Goal: Task Accomplishment & Management: Manage account settings

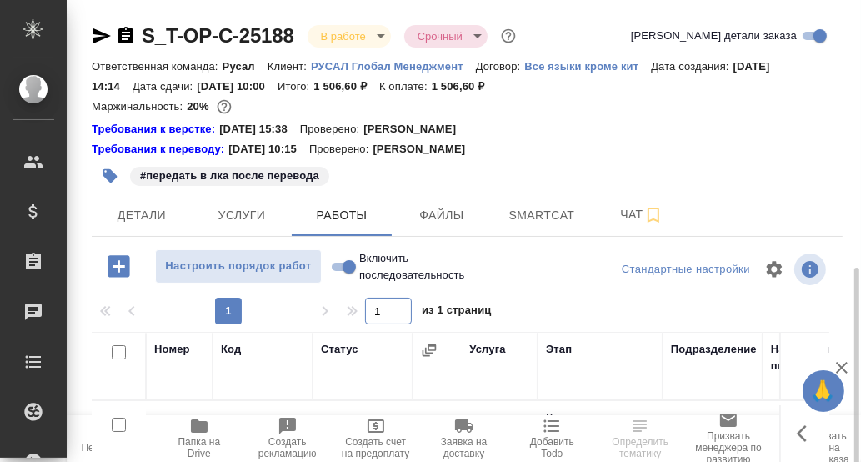
scroll to position [249, 0]
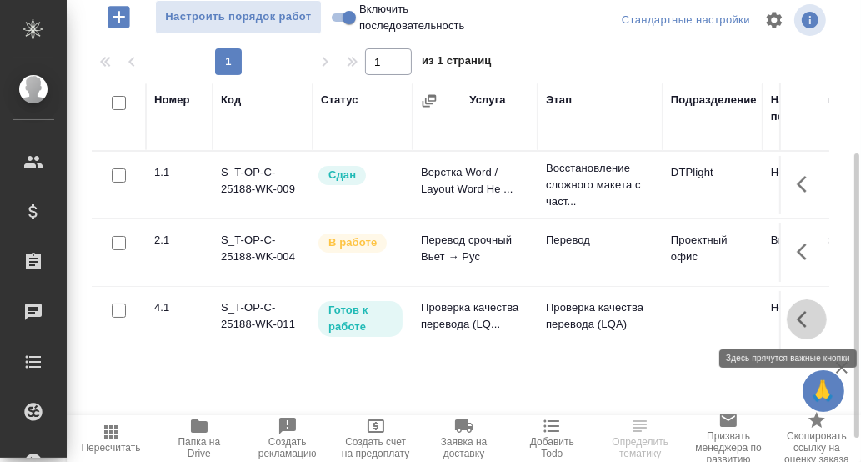
click at [800, 318] on icon "button" at bounding box center [807, 319] width 20 height 20
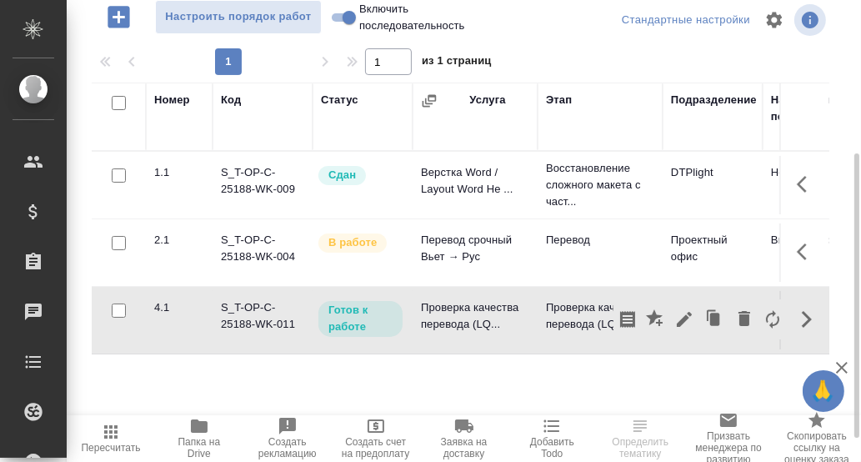
click at [667, 363] on div "Номер Код Статус Услуга Этап Подразделение Направление перевода Исполнитель Авт…" at bounding box center [461, 270] width 738 height 375
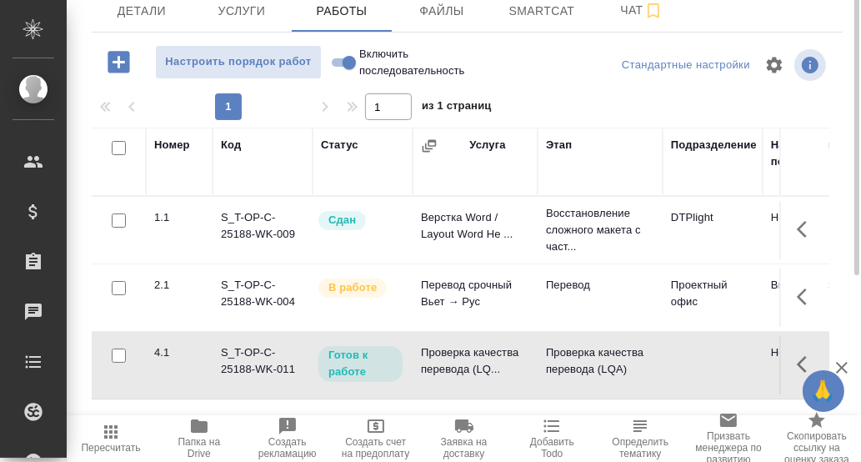
scroll to position [38, 0]
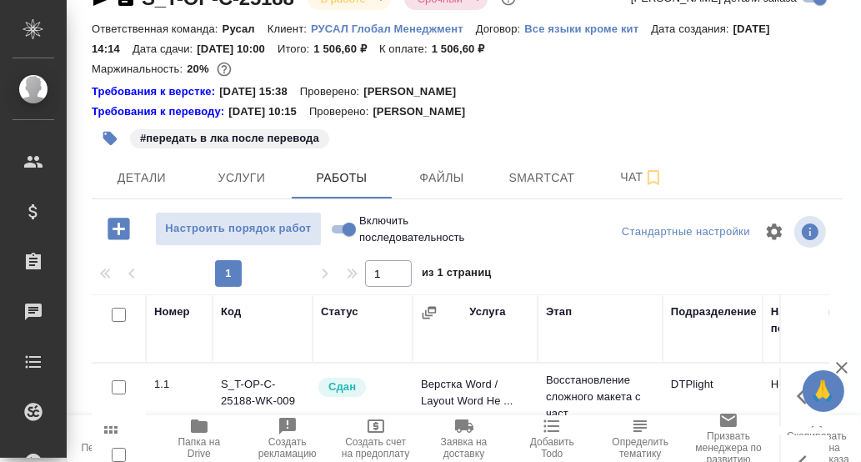
click at [123, 225] on icon "button" at bounding box center [119, 229] width 22 height 22
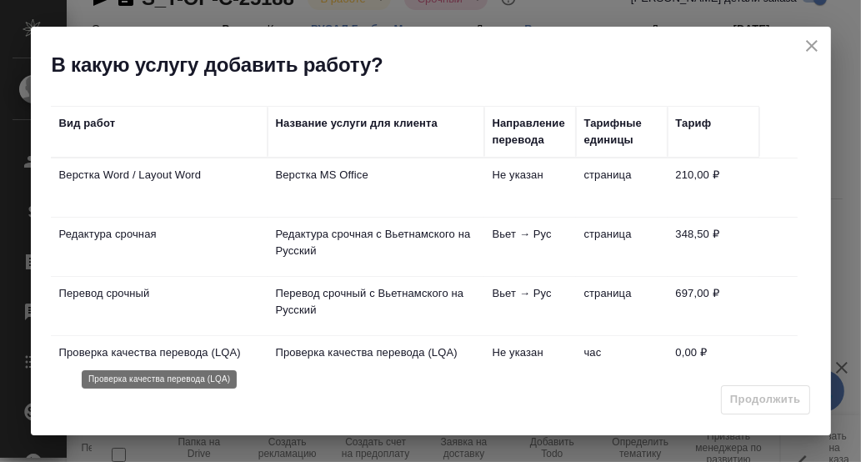
click at [188, 345] on p "Проверка качества перевода (LQA)" at bounding box center [159, 352] width 200 height 17
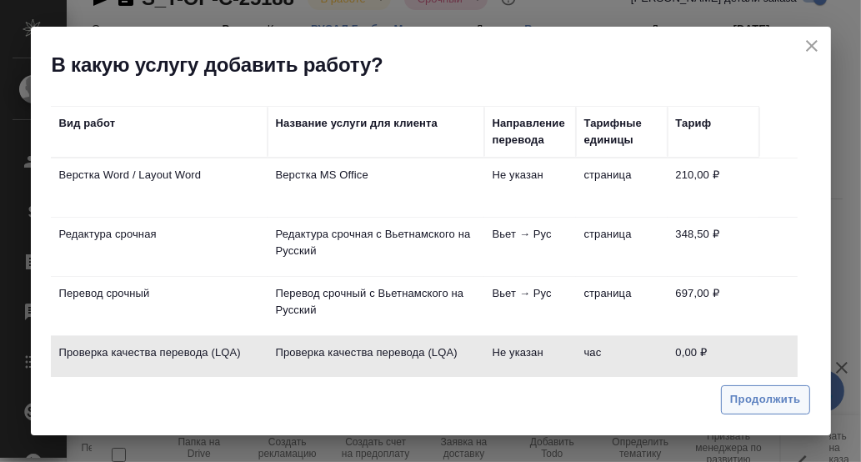
click at [764, 397] on span "Продолжить" at bounding box center [765, 399] width 70 height 19
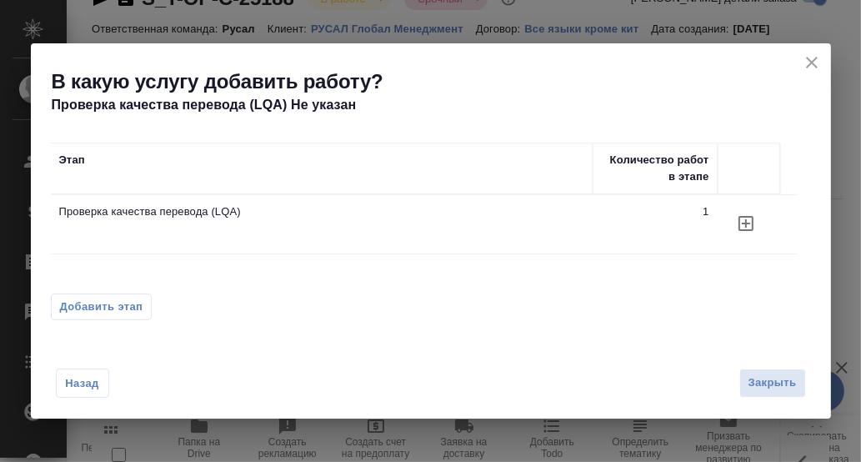
click at [747, 222] on icon "button" at bounding box center [746, 223] width 20 height 20
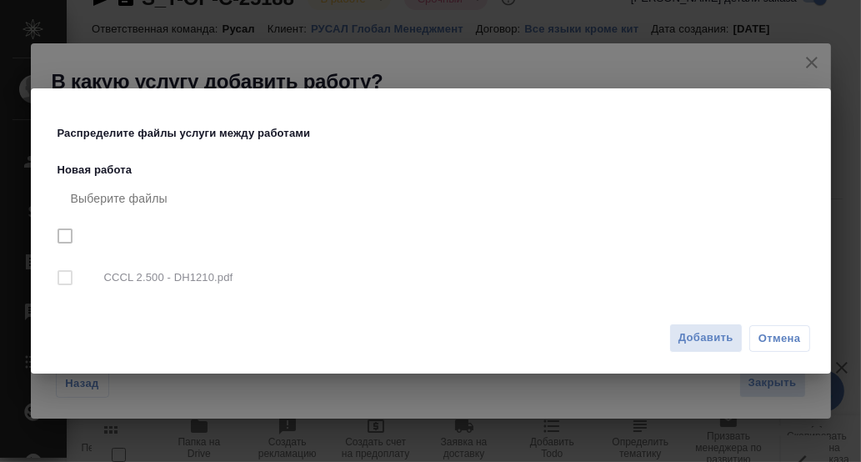
checkbox input "true"
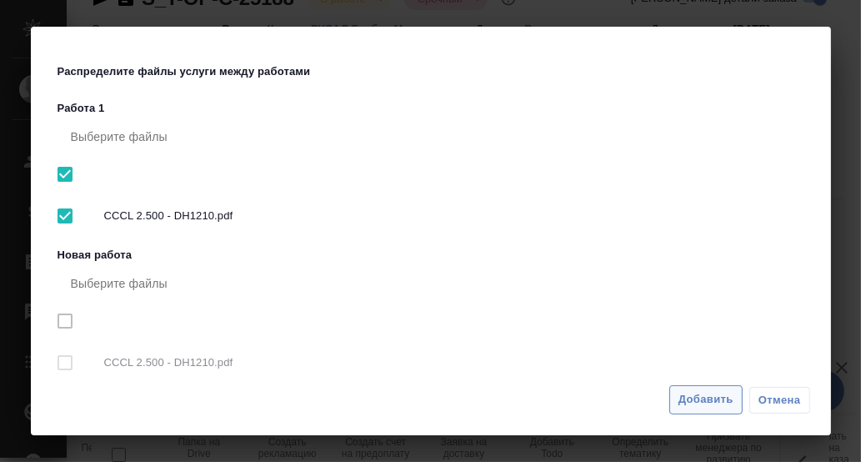
click at [708, 398] on span "Добавить" at bounding box center [705, 399] width 55 height 19
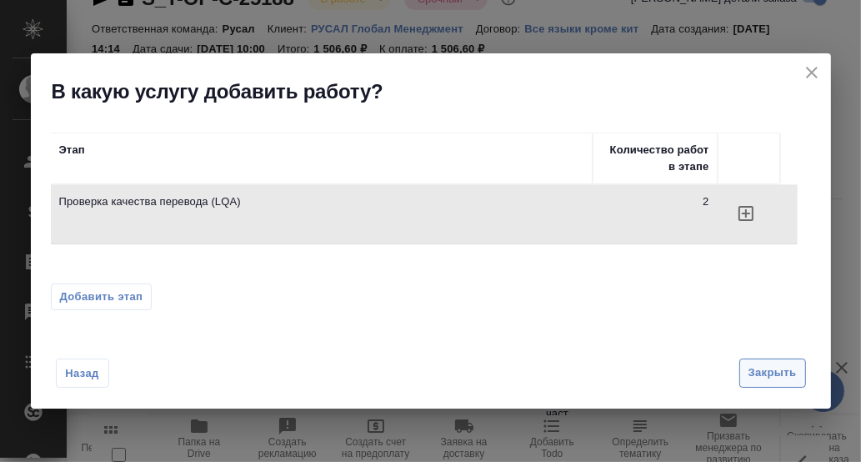
click at [785, 370] on span "Закрыть" at bounding box center [772, 372] width 48 height 19
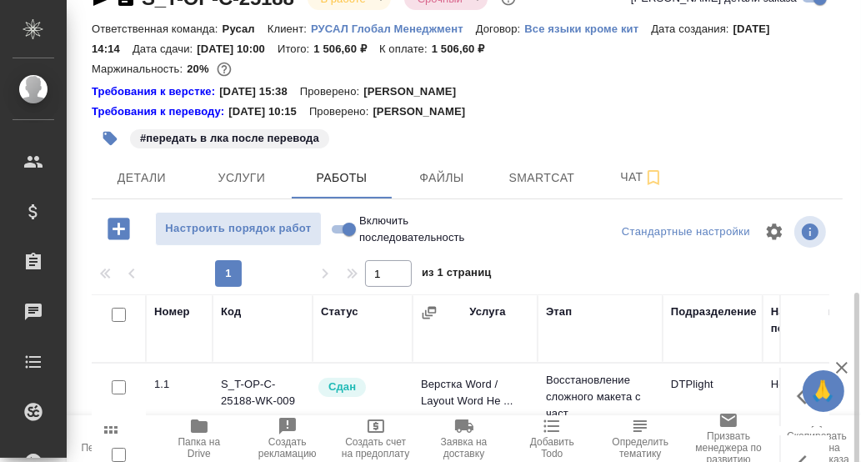
scroll to position [287, 0]
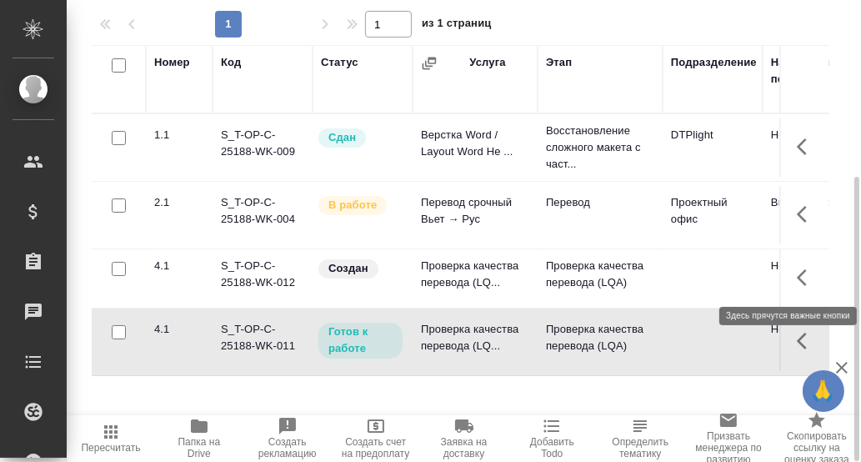
click at [800, 273] on icon "button" at bounding box center [802, 277] width 10 height 17
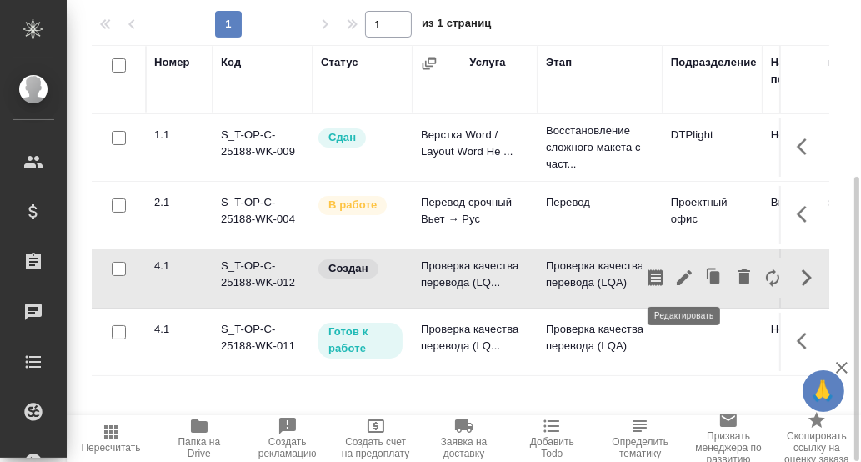
click at [691, 272] on icon "button" at bounding box center [684, 278] width 20 height 20
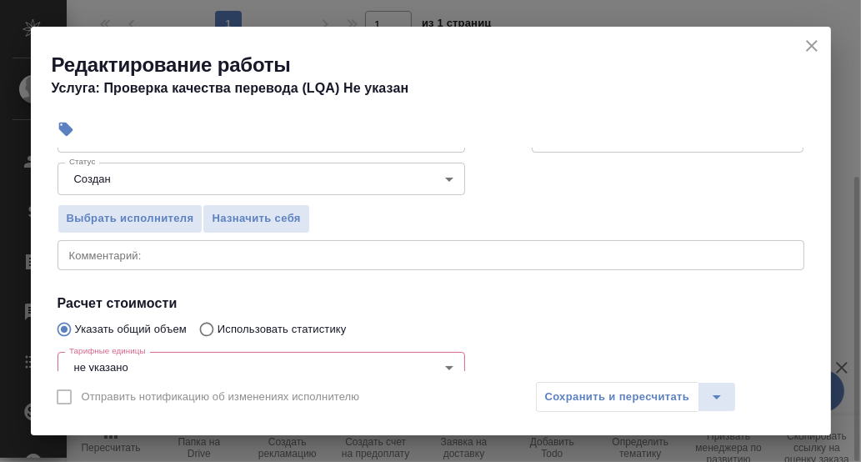
scroll to position [83, 0]
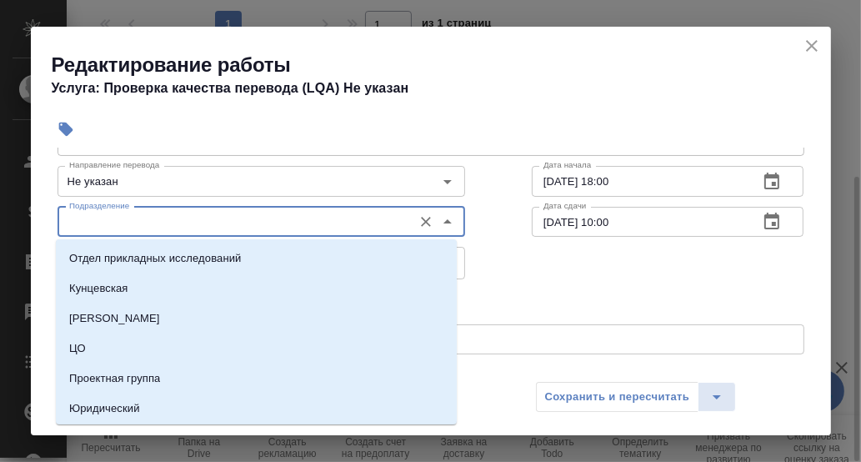
click at [103, 220] on input "Подразделение" at bounding box center [234, 222] width 342 height 20
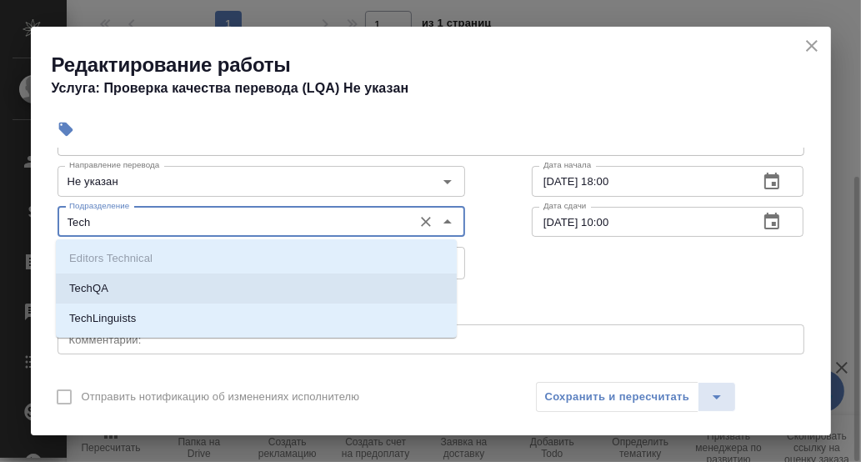
click at [126, 282] on li "TechQA" at bounding box center [256, 288] width 401 height 30
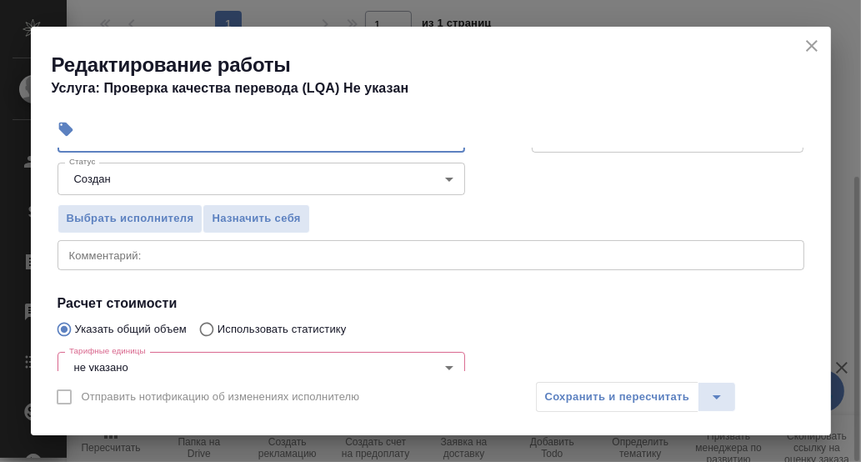
scroll to position [250, 0]
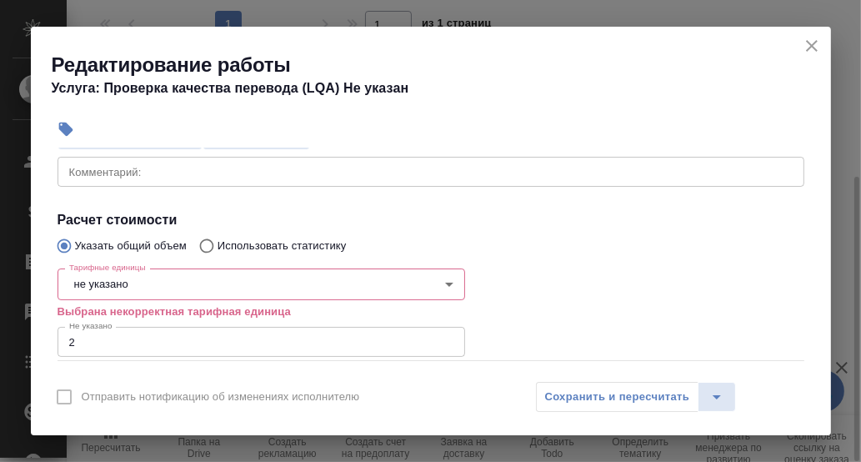
type input "TechQA"
click at [155, 276] on body "🙏 .cls-1 fill:#fff; AWATERA [PERSON_NAME] d.rumyantseva Клиенты Спецификации За…" at bounding box center [430, 231] width 861 height 462
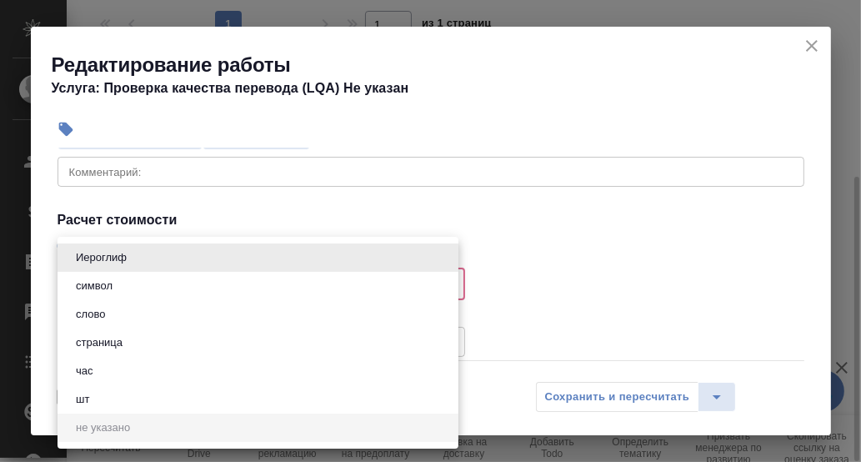
click at [115, 367] on li "час" at bounding box center [258, 371] width 401 height 28
type input "5a8b1489cc6b4906c91bfd93"
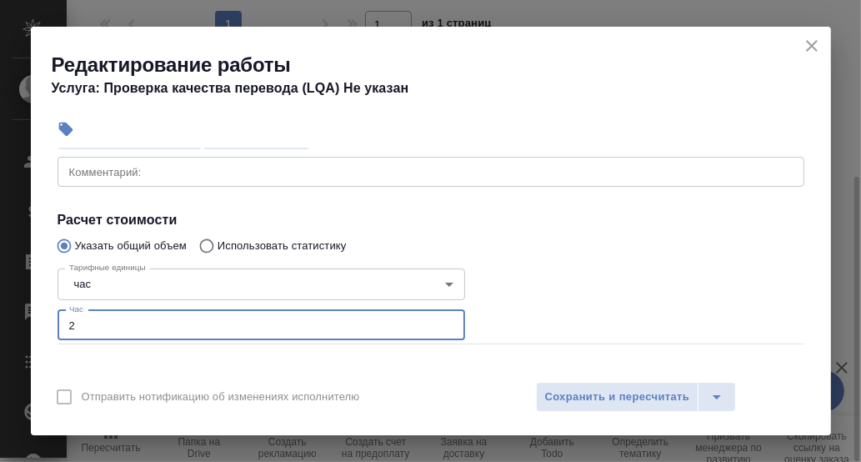
drag, startPoint x: 87, startPoint y: 323, endPoint x: 76, endPoint y: 273, distance: 50.4
click at [59, 314] on input "2" at bounding box center [262, 325] width 408 height 30
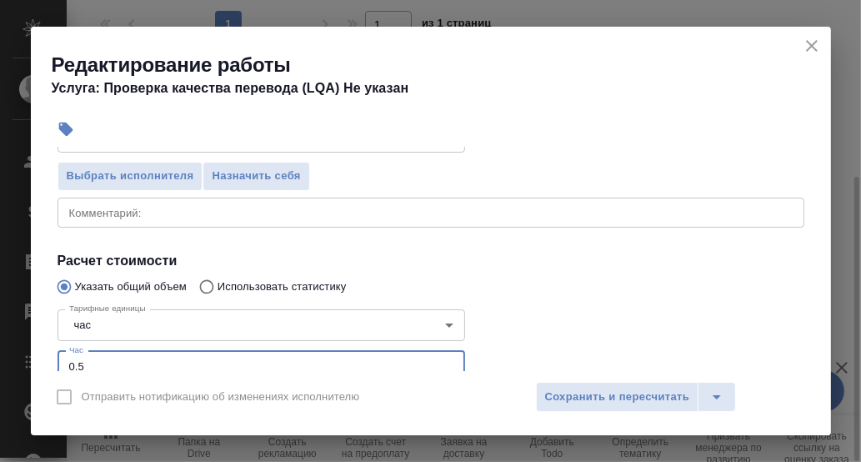
scroll to position [167, 0]
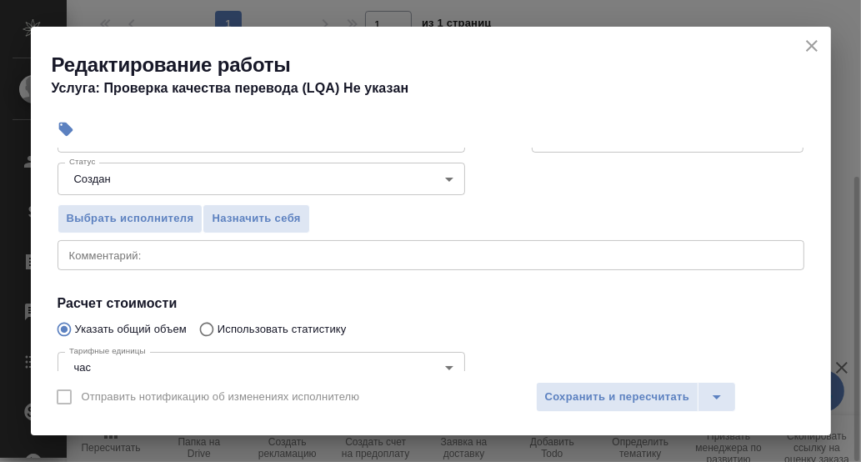
type input "0.5"
click at [95, 263] on div "x Комментарий:" at bounding box center [431, 255] width 747 height 30
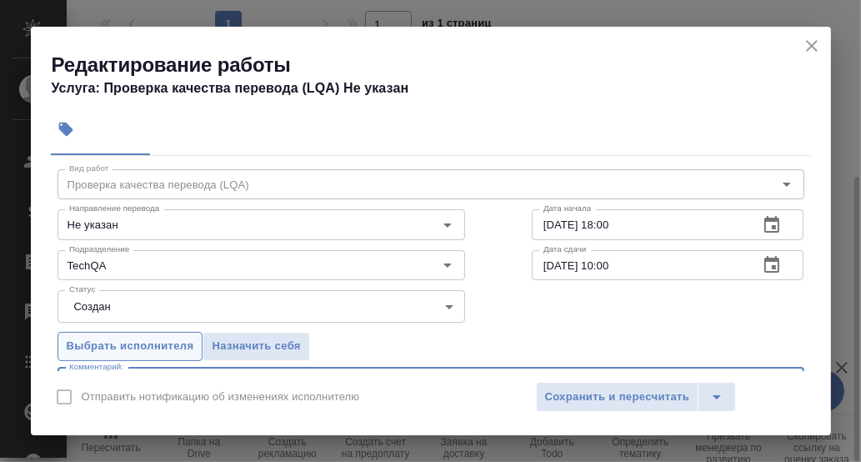
scroll to position [0, 0]
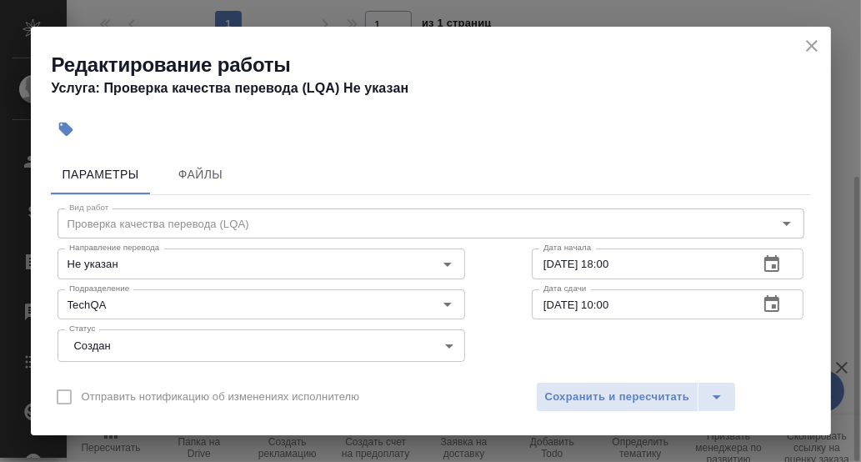
type textarea "Проверка странных формулировок с вьетнамского, единиц измерения и т.п."
click at [764, 259] on icon "button" at bounding box center [771, 263] width 15 height 17
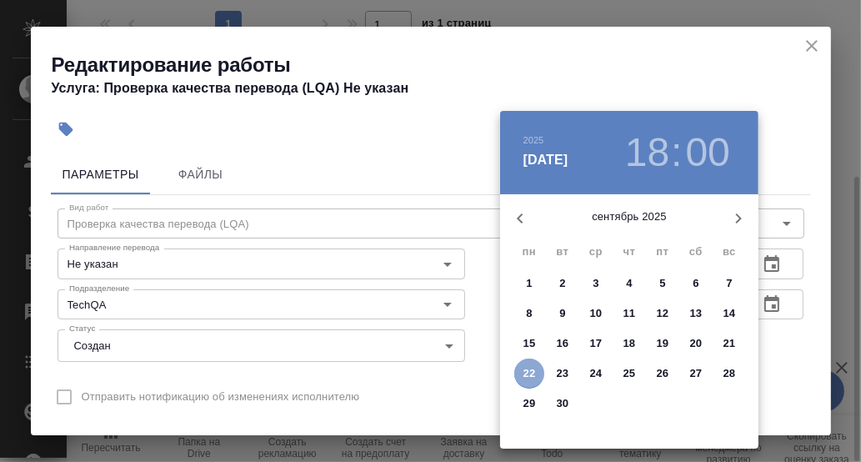
click at [530, 368] on p "22" at bounding box center [529, 373] width 13 height 17
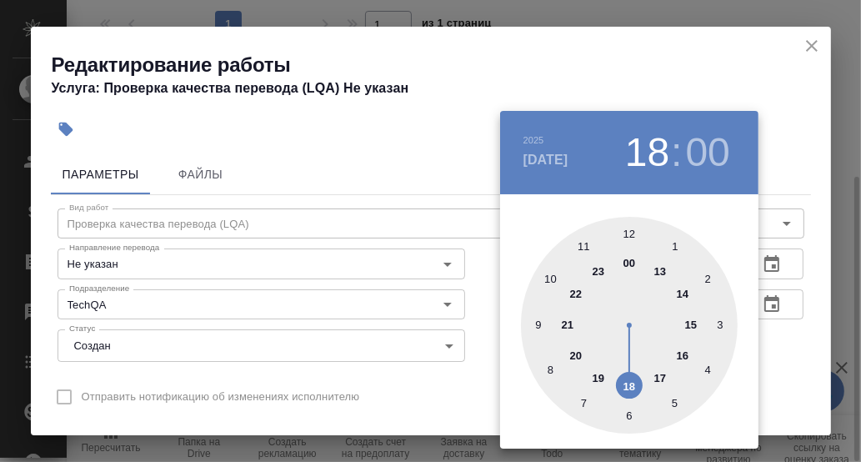
click at [661, 378] on div at bounding box center [629, 325] width 217 height 217
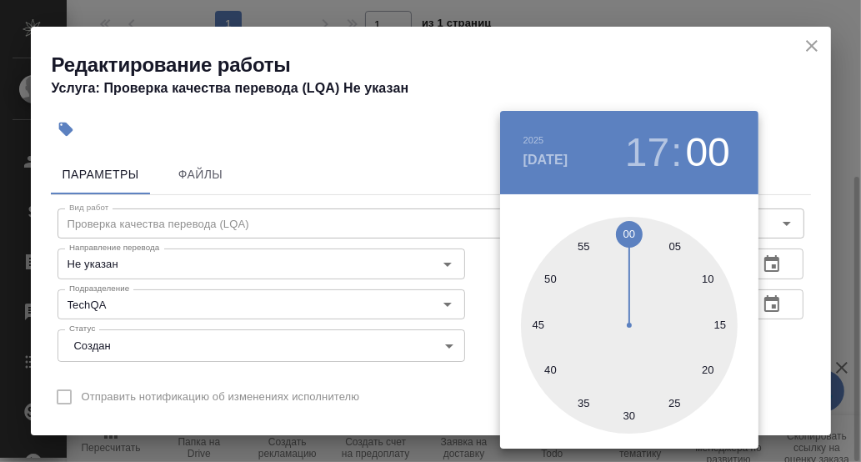
click at [628, 418] on div at bounding box center [629, 325] width 217 height 217
type input "[DATE] 17:30"
click at [795, 363] on div at bounding box center [430, 231] width 861 height 462
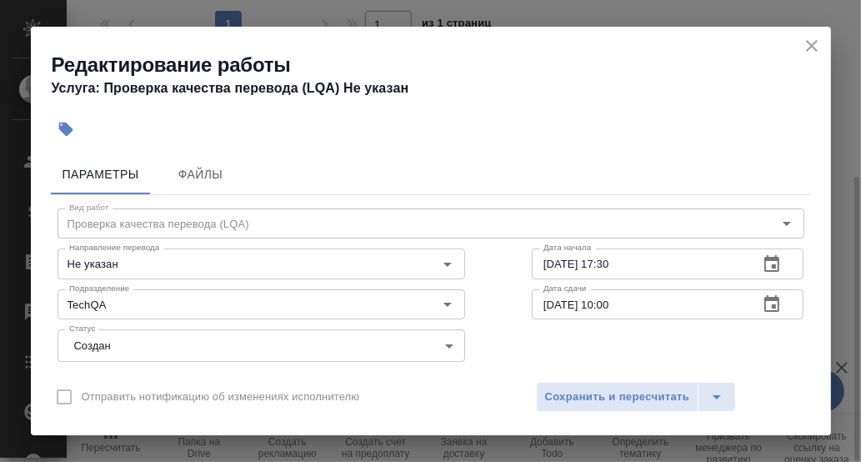
click at [764, 298] on icon "button" at bounding box center [771, 303] width 15 height 17
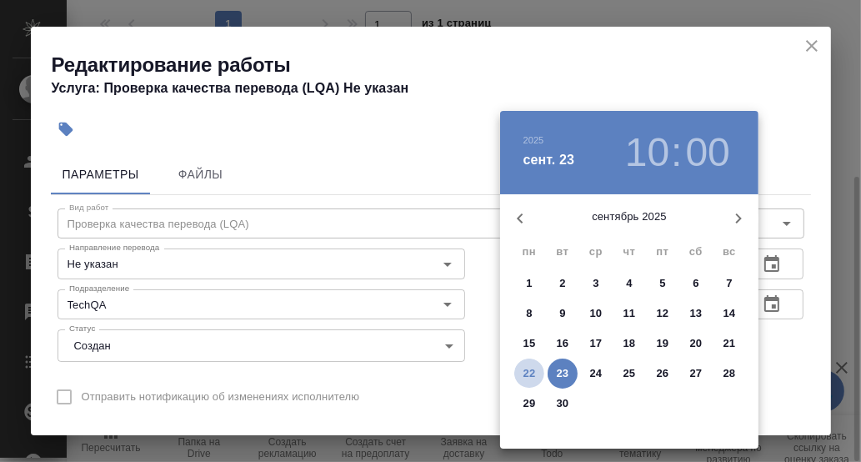
click at [531, 370] on p "22" at bounding box center [529, 373] width 13 height 17
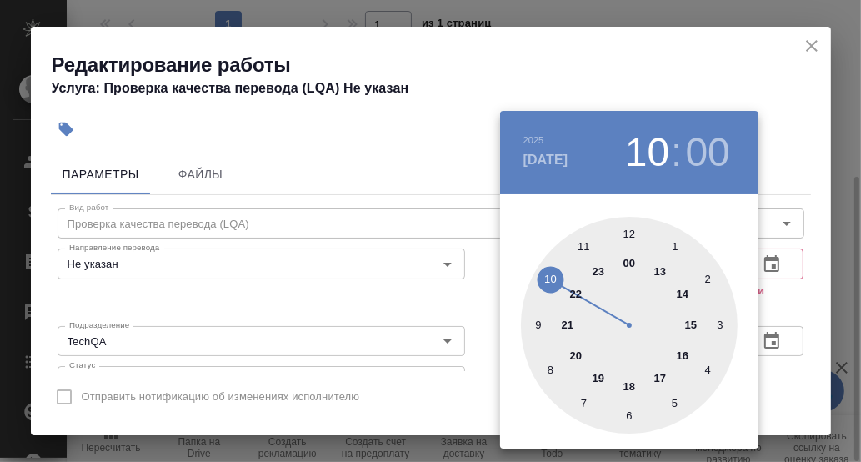
click at [631, 385] on div at bounding box center [629, 325] width 217 height 217
type input "[DATE] 18:00"
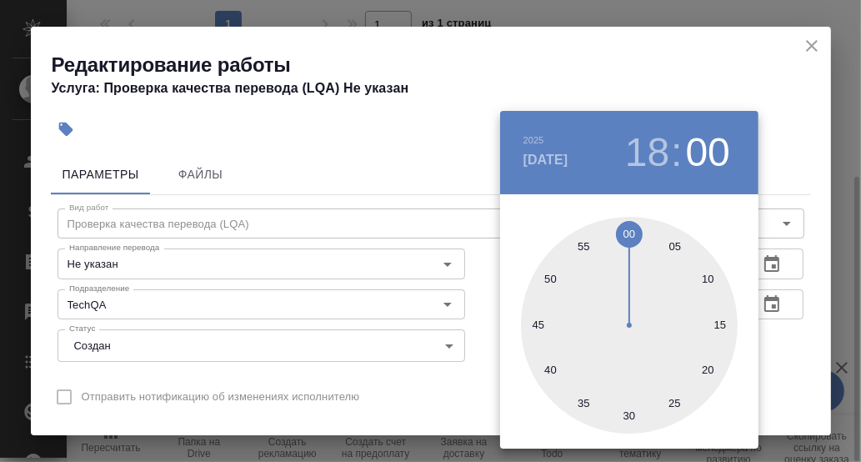
click at [787, 343] on div at bounding box center [430, 231] width 861 height 462
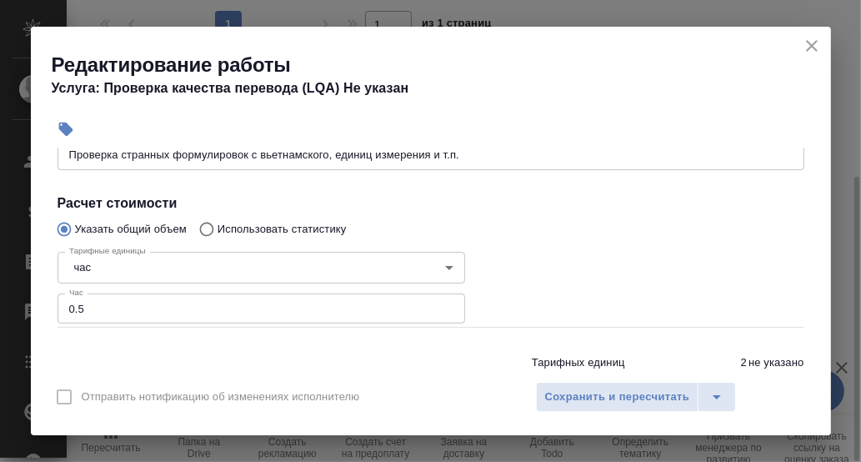
scroll to position [156, 0]
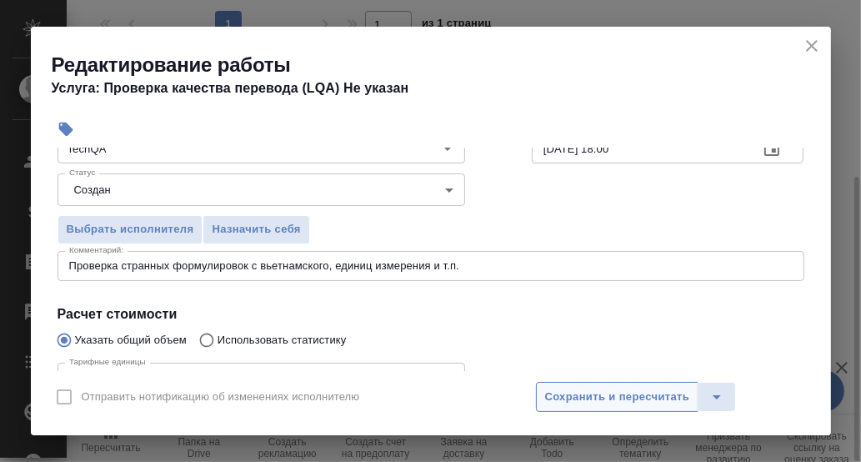
drag, startPoint x: 616, startPoint y: 394, endPoint x: 648, endPoint y: 383, distance: 33.8
click at [619, 393] on span "Сохранить и пересчитать" at bounding box center [617, 397] width 145 height 19
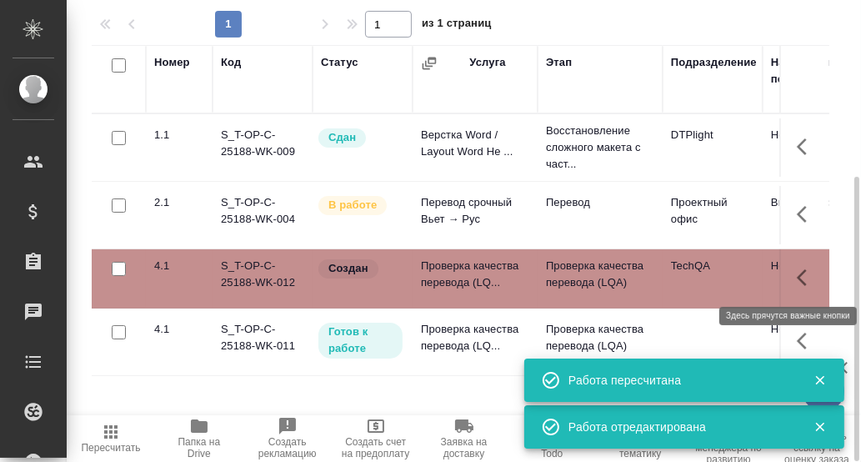
click at [806, 273] on icon "button" at bounding box center [807, 278] width 20 height 20
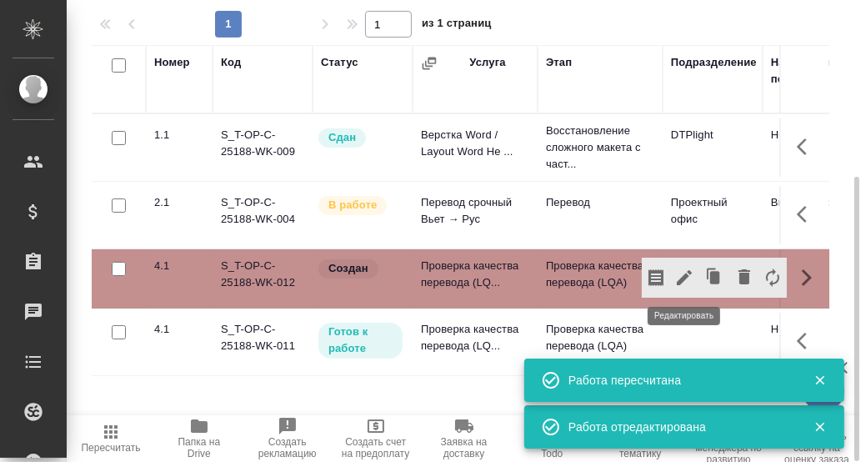
click at [680, 281] on icon "button" at bounding box center [684, 277] width 15 height 15
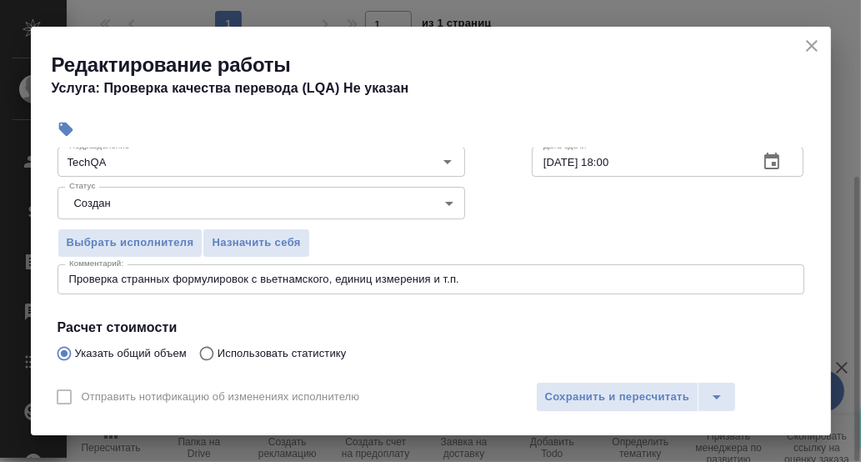
scroll to position [167, 0]
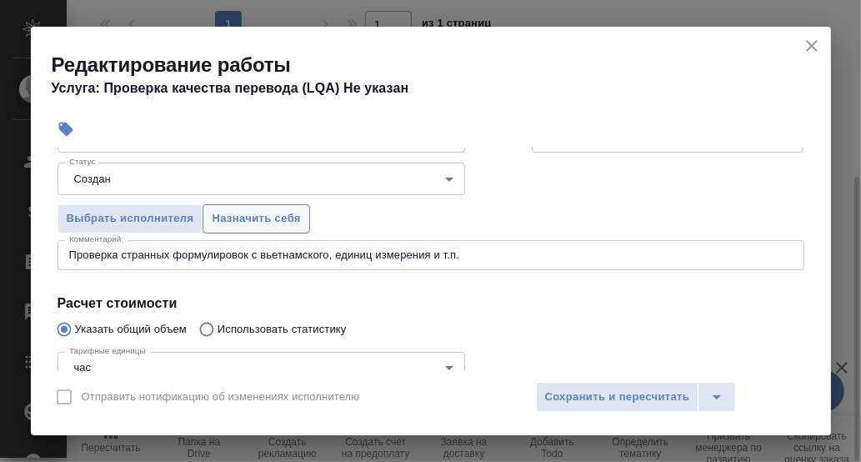
drag, startPoint x: 266, startPoint y: 218, endPoint x: 298, endPoint y: 253, distance: 47.2
click at [267, 219] on span "Назначить себя" at bounding box center [256, 218] width 88 height 19
click at [624, 398] on span "Сохранить и пересчитать" at bounding box center [617, 397] width 145 height 19
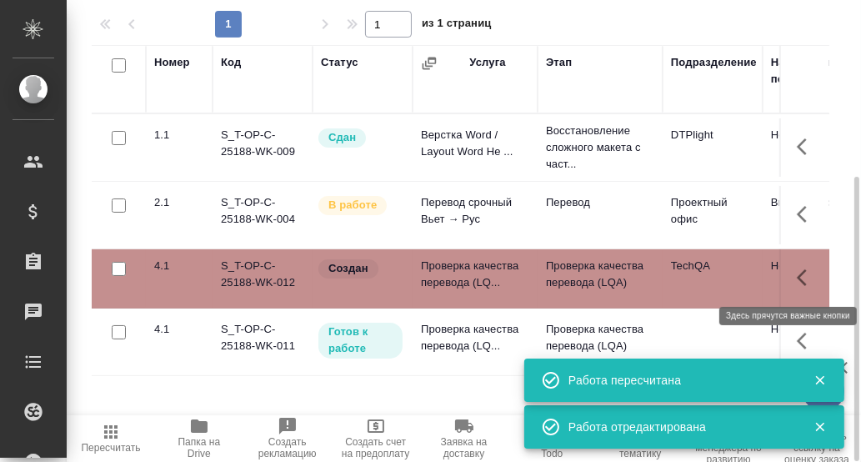
click at [803, 280] on icon "button" at bounding box center [802, 277] width 10 height 17
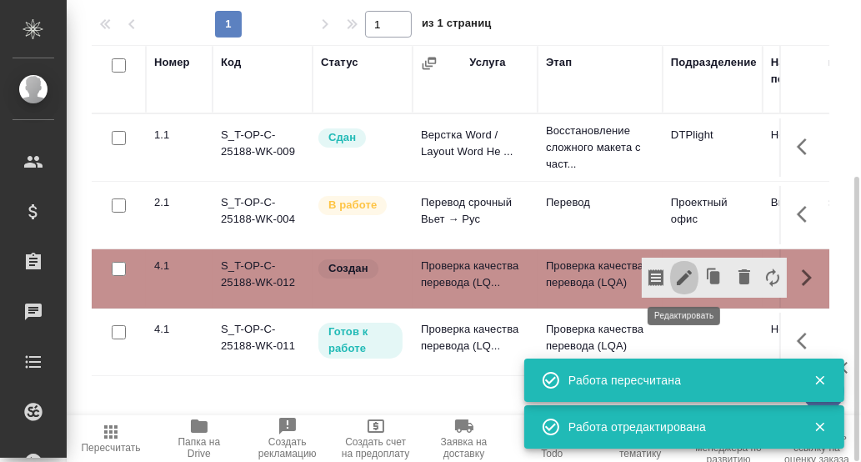
click at [685, 271] on icon "button" at bounding box center [684, 277] width 15 height 15
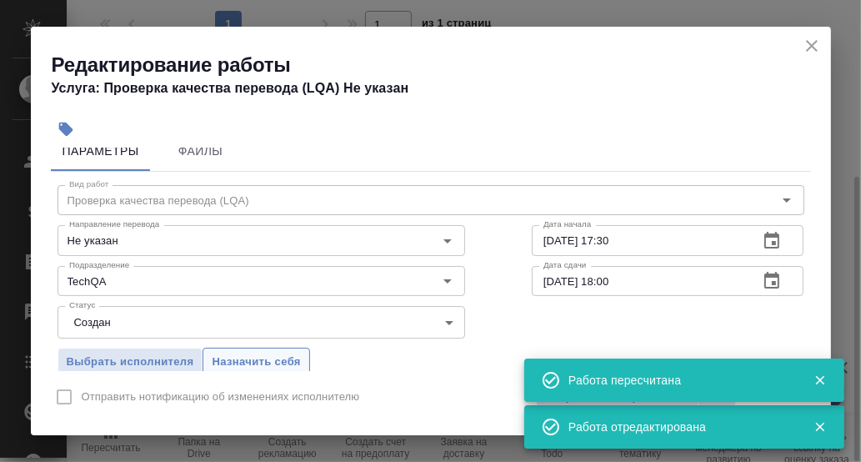
scroll to position [83, 0]
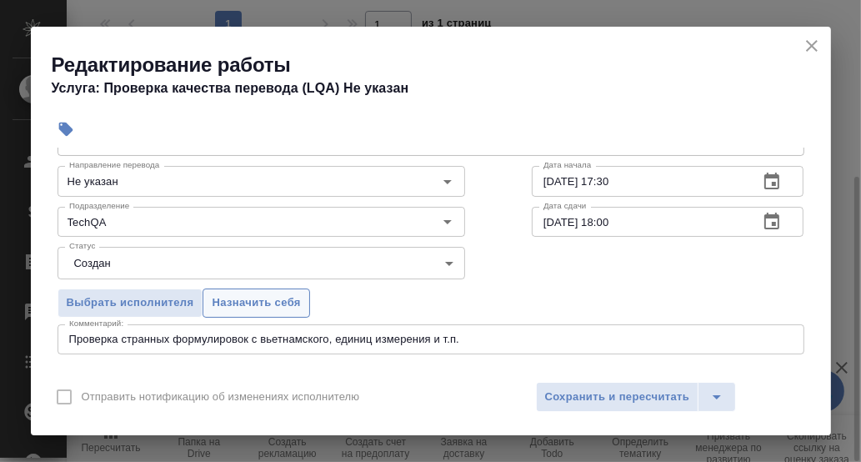
click at [268, 300] on span "Назначить себя" at bounding box center [256, 302] width 88 height 19
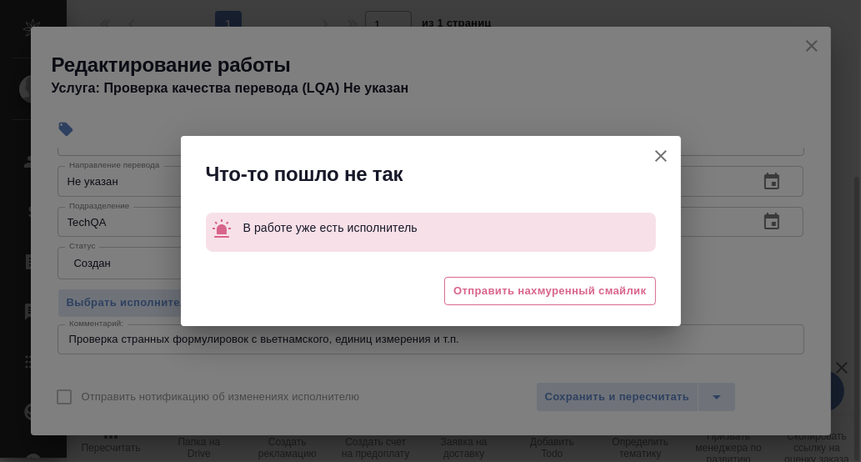
drag, startPoint x: 657, startPoint y: 152, endPoint x: 653, endPoint y: 170, distance: 18.6
click at [659, 153] on icon "button" at bounding box center [661, 156] width 20 height 20
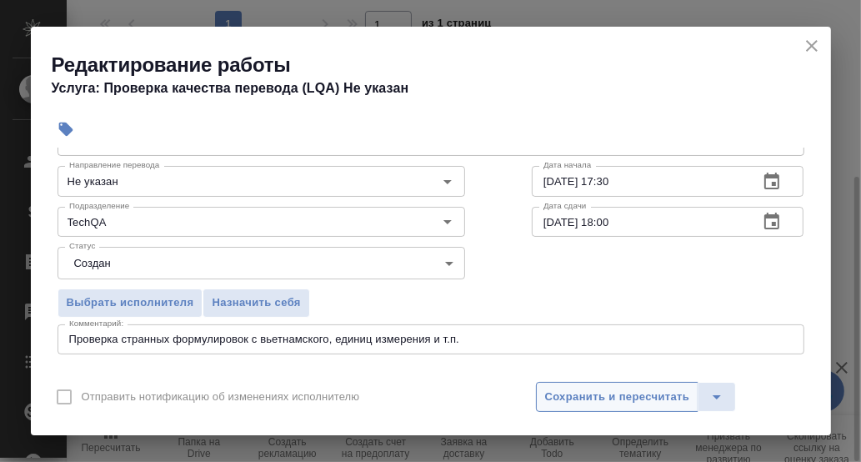
drag, startPoint x: 609, startPoint y: 401, endPoint x: 621, endPoint y: 397, distance: 12.4
click at [609, 401] on span "Сохранить и пересчитать" at bounding box center [617, 397] width 145 height 19
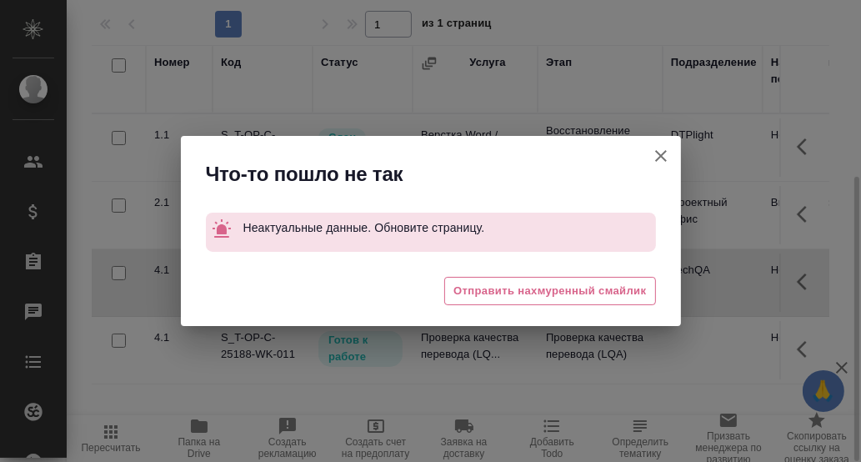
click at [661, 151] on icon "button" at bounding box center [661, 156] width 20 height 20
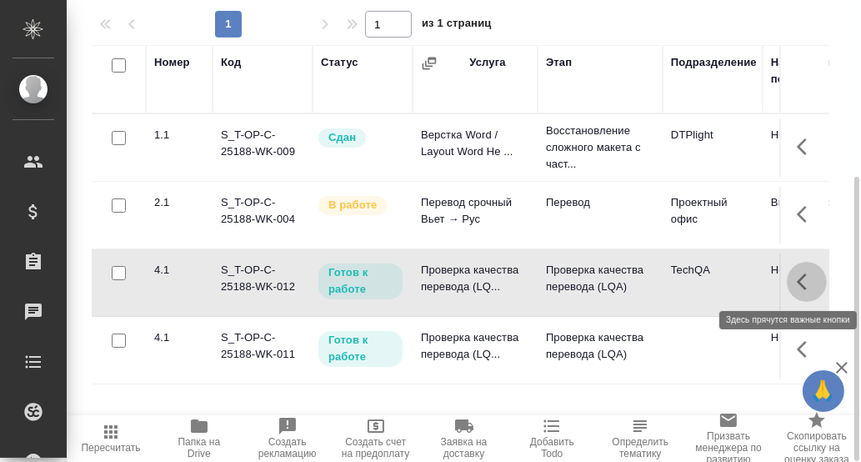
click at [804, 276] on icon "button" at bounding box center [807, 282] width 20 height 20
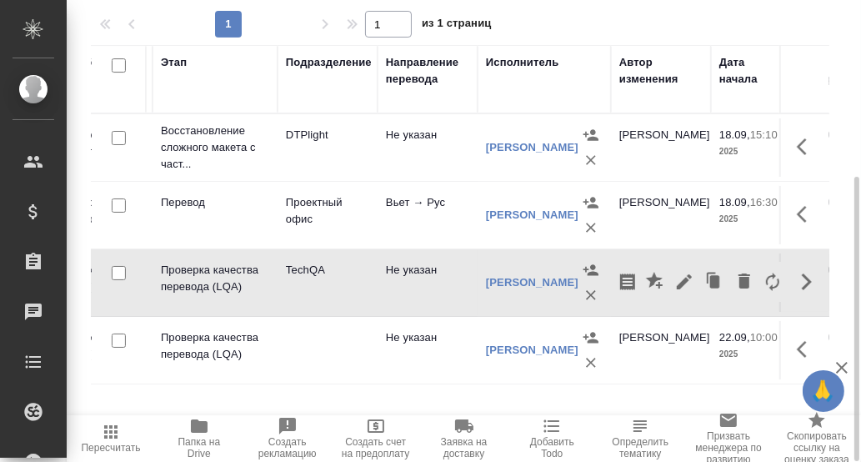
scroll to position [0, 321]
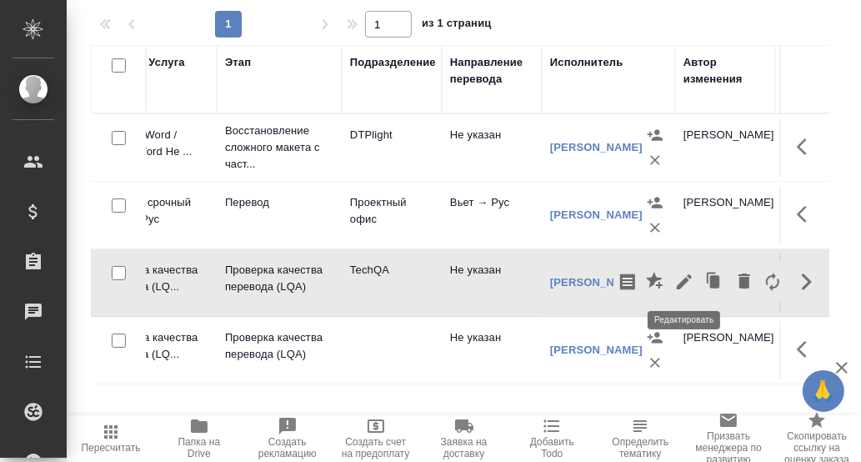
click at [687, 278] on icon "button" at bounding box center [684, 281] width 15 height 15
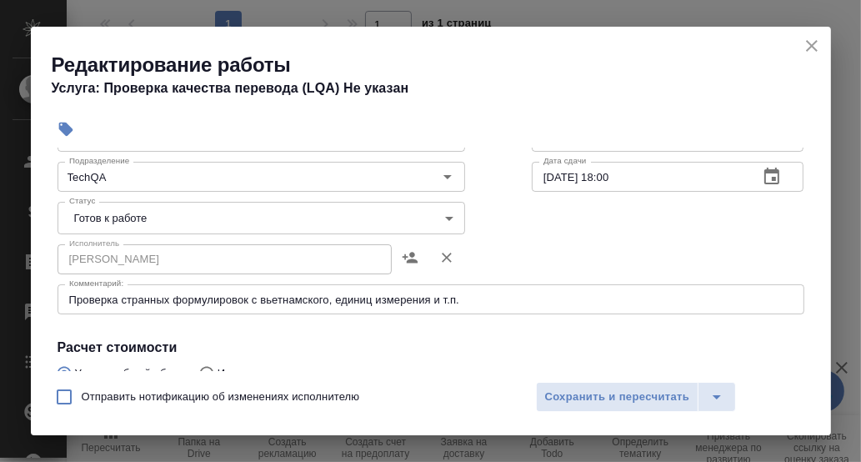
scroll to position [167, 0]
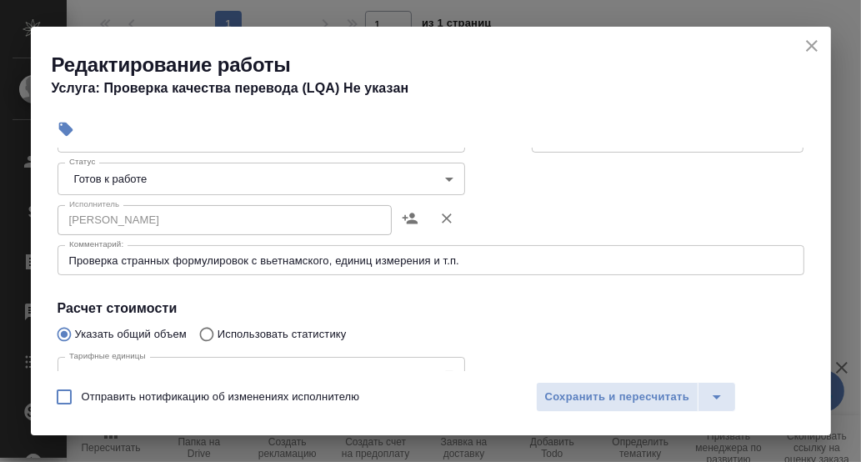
click at [443, 173] on body "🙏 .cls-1 fill:#fff; AWATERA [PERSON_NAME] d.rumyantseva Клиенты Спецификации За…" at bounding box center [430, 231] width 861 height 462
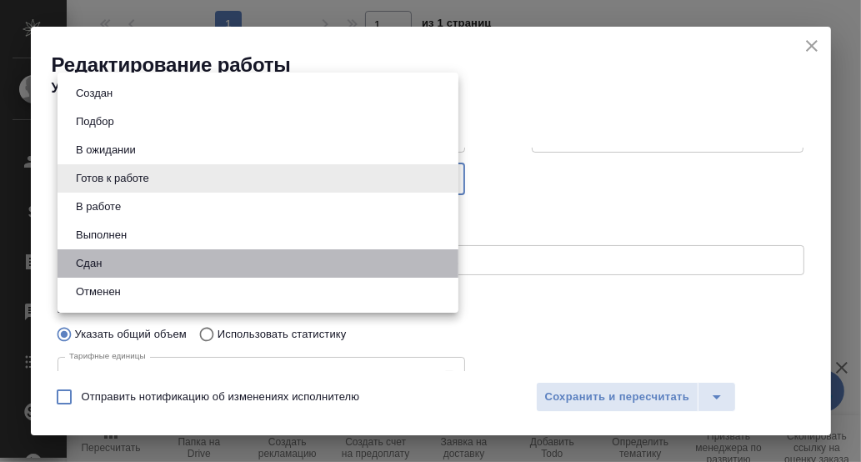
click at [137, 258] on li "Сдан" at bounding box center [258, 263] width 401 height 28
type input "closed"
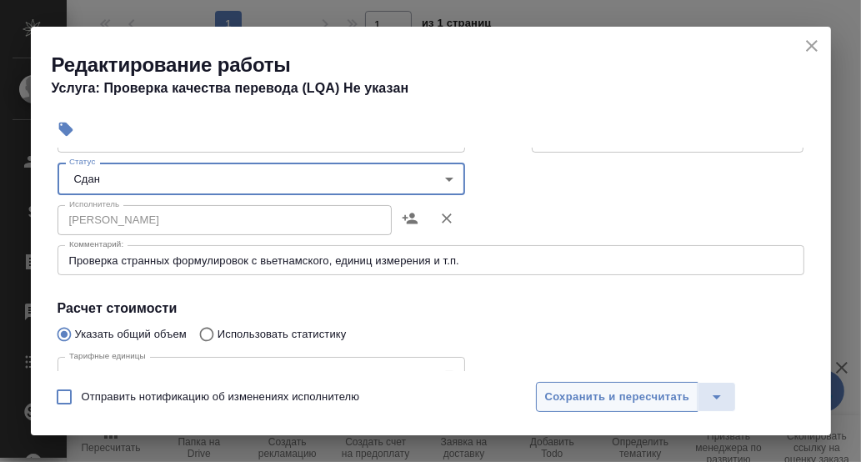
drag, startPoint x: 611, startPoint y: 396, endPoint x: 690, endPoint y: 348, distance: 92.8
click at [611, 395] on span "Сохранить и пересчитать" at bounding box center [617, 397] width 145 height 19
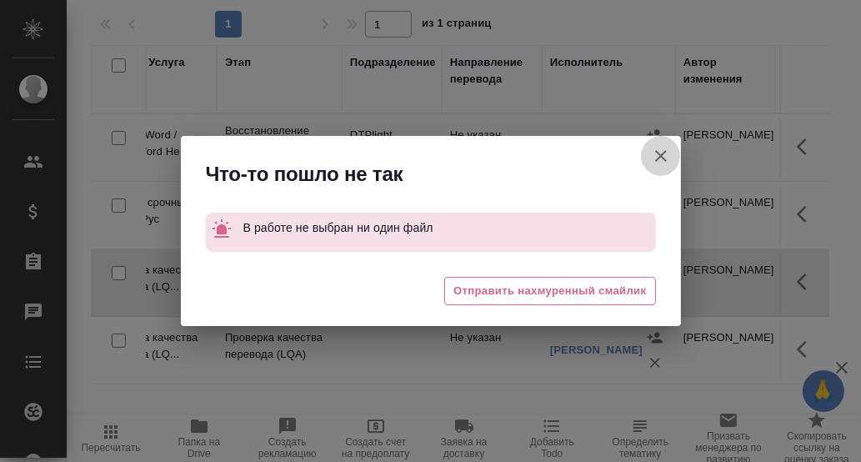
click at [653, 159] on icon "button" at bounding box center [661, 156] width 20 height 20
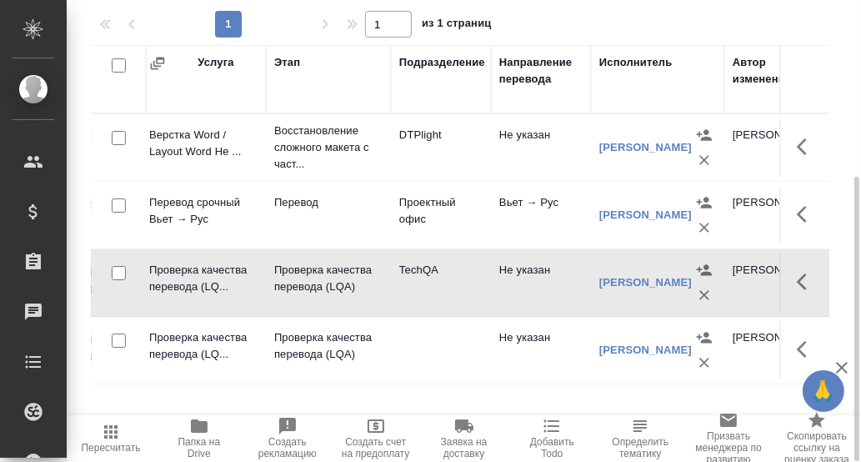
scroll to position [0, 0]
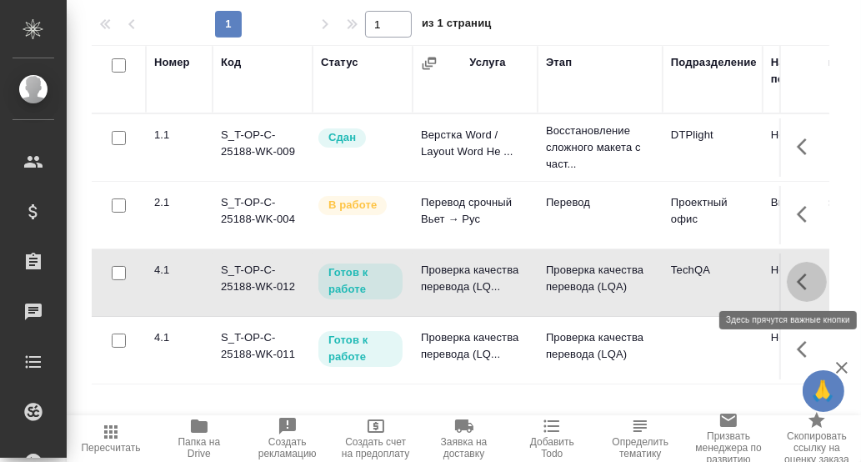
click at [803, 283] on icon "button" at bounding box center [802, 281] width 10 height 17
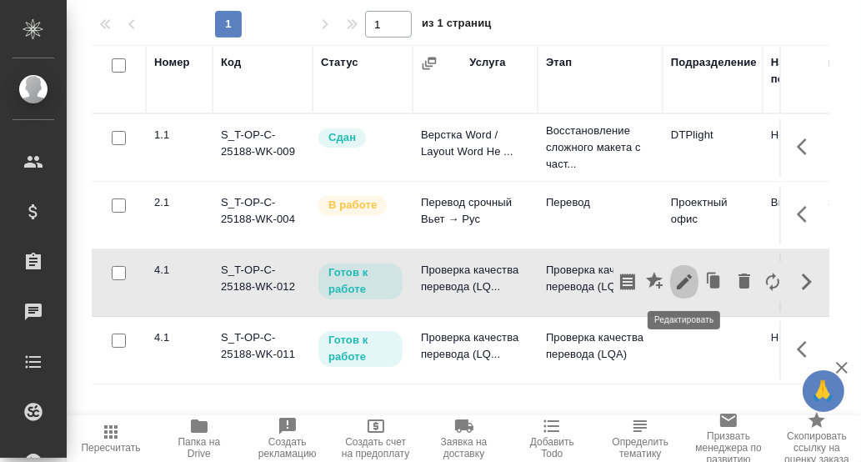
click at [687, 278] on icon "button" at bounding box center [684, 281] width 15 height 15
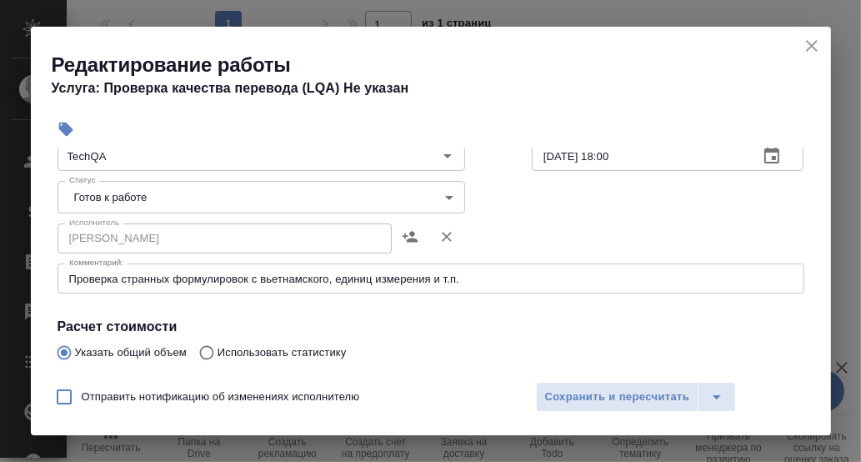
scroll to position [167, 0]
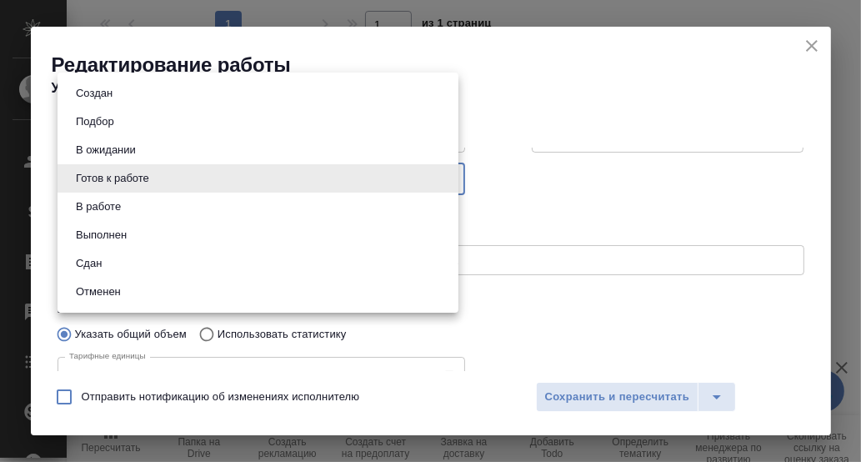
click at [443, 178] on body "🙏 .cls-1 fill:#fff; AWATERA [PERSON_NAME] d.rumyantseva Клиенты Спецификации За…" at bounding box center [430, 231] width 861 height 462
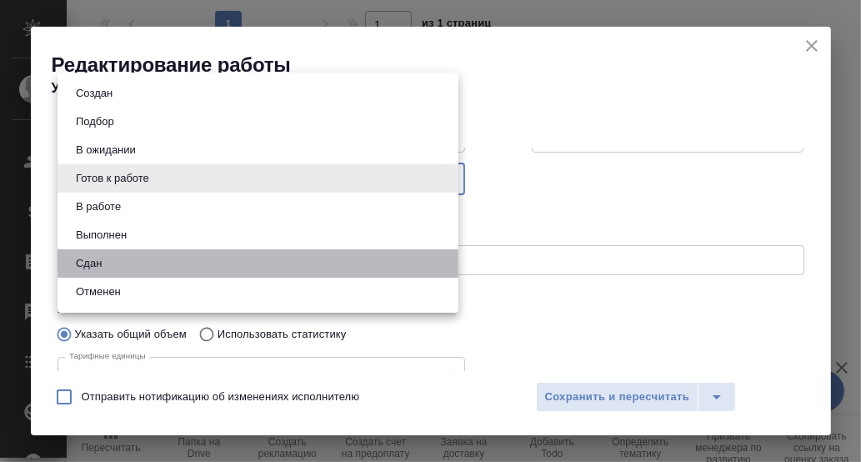
click at [120, 258] on li "Сдан" at bounding box center [258, 263] width 401 height 28
type input "closed"
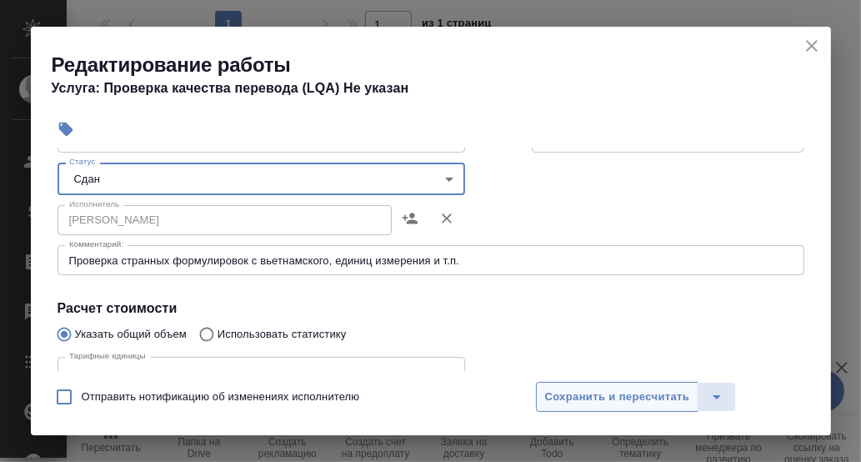
click at [583, 398] on span "Сохранить и пересчитать" at bounding box center [617, 397] width 145 height 19
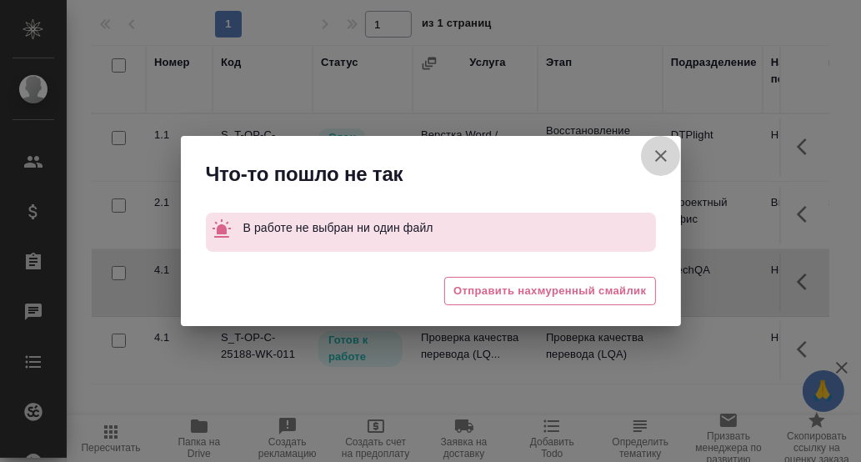
click at [661, 156] on icon "button" at bounding box center [661, 156] width 12 height 12
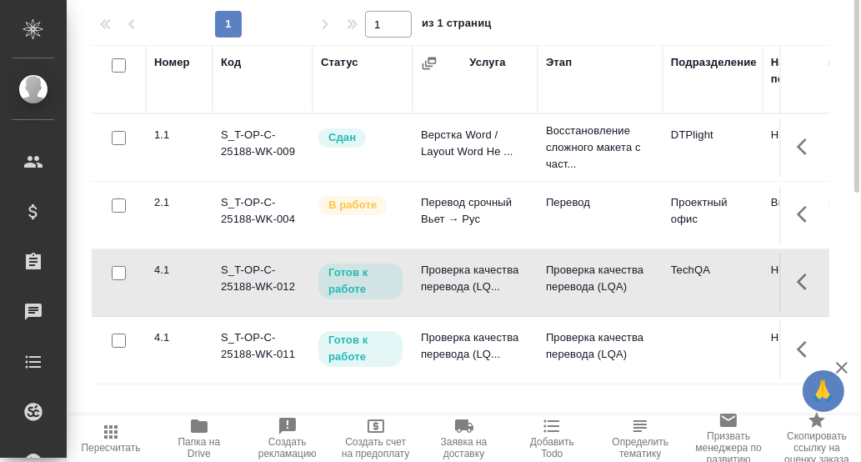
scroll to position [0, 0]
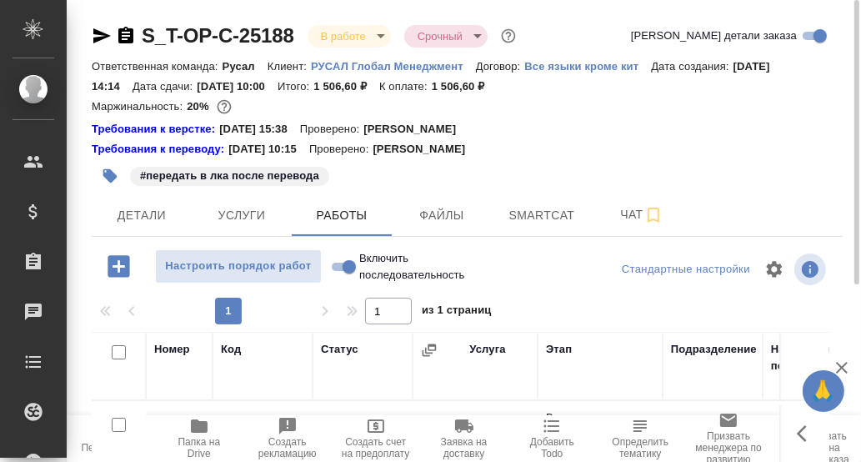
click at [333, 262] on input "Включить последовательность" at bounding box center [349, 267] width 60 height 20
checkbox input "true"
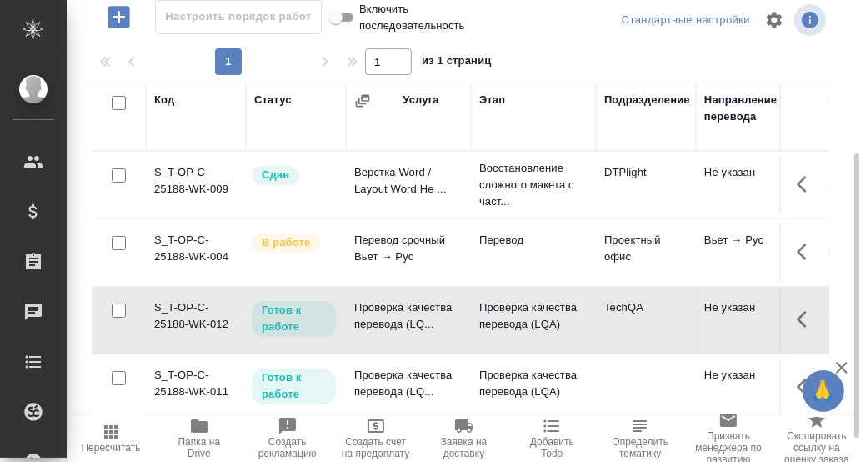
scroll to position [287, 0]
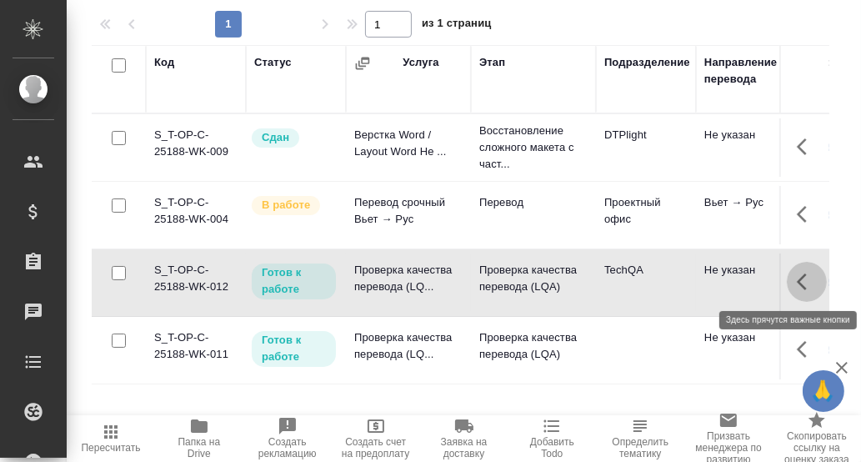
click at [801, 278] on icon "button" at bounding box center [807, 282] width 20 height 20
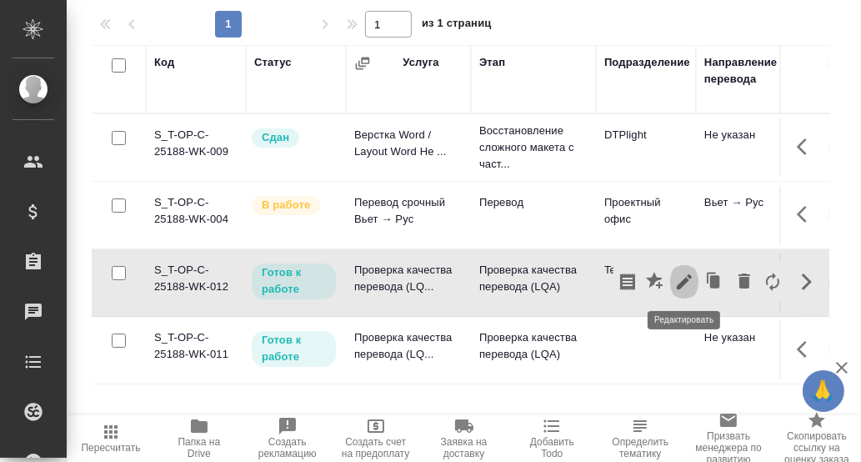
click at [685, 282] on icon "button" at bounding box center [684, 282] width 20 height 20
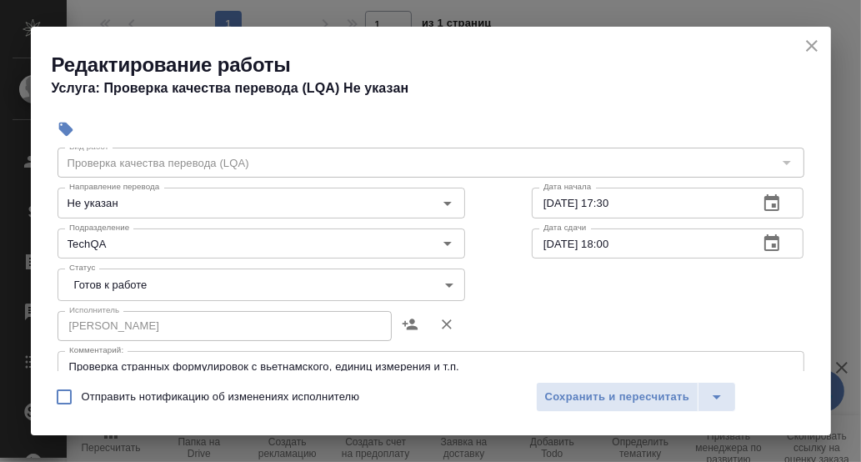
scroll to position [83, 0]
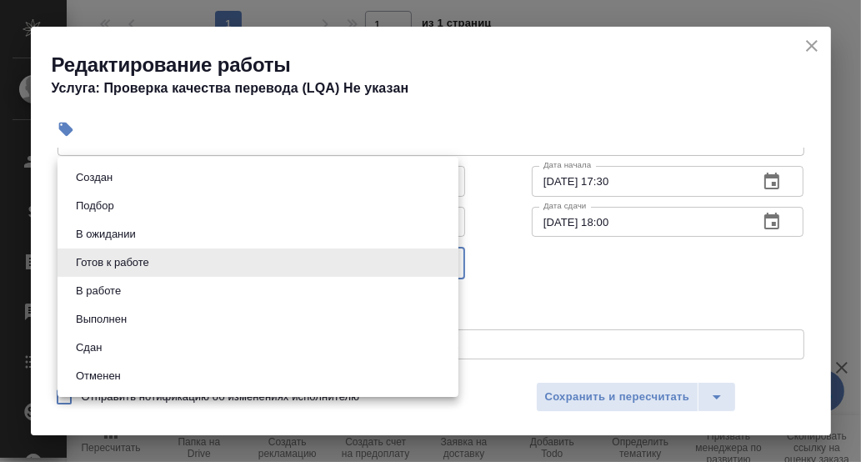
click at [443, 257] on body "🙏 .cls-1 fill:#fff; AWATERA [PERSON_NAME] d.rumyantseva Клиенты Спецификации За…" at bounding box center [430, 231] width 861 height 462
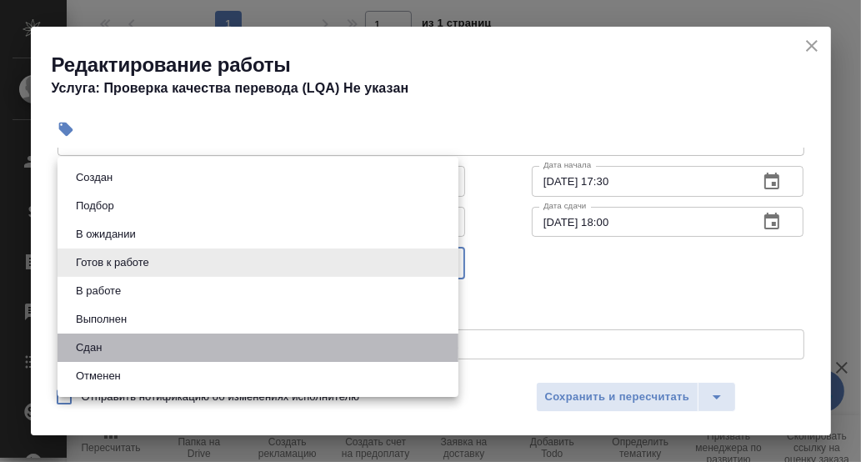
click at [143, 343] on li "Сдан" at bounding box center [258, 347] width 401 height 28
type input "closed"
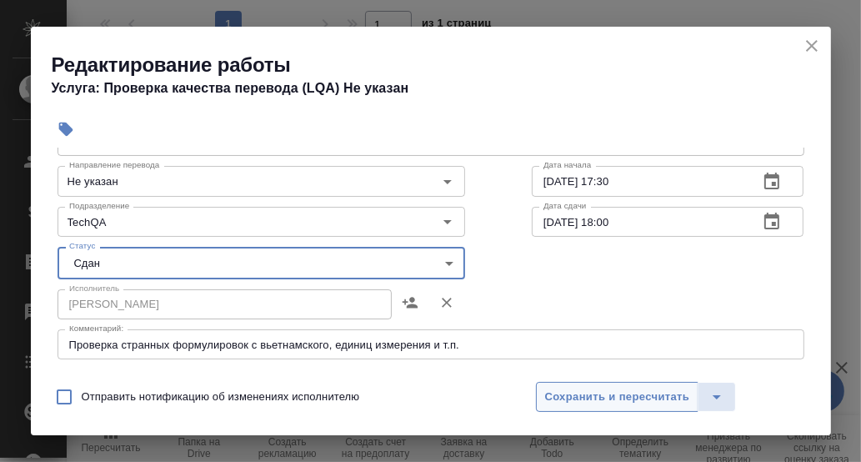
drag, startPoint x: 593, startPoint y: 383, endPoint x: 586, endPoint y: 366, distance: 18.3
click at [593, 383] on button "Сохранить и пересчитать" at bounding box center [617, 397] width 163 height 30
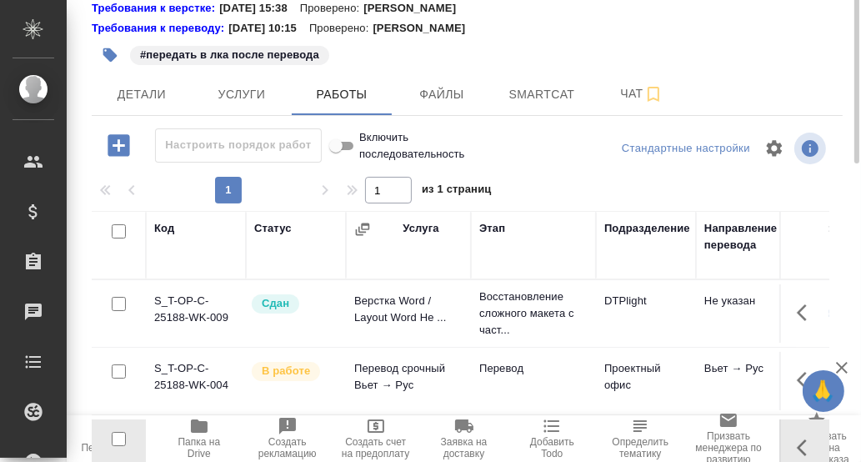
scroll to position [0, 0]
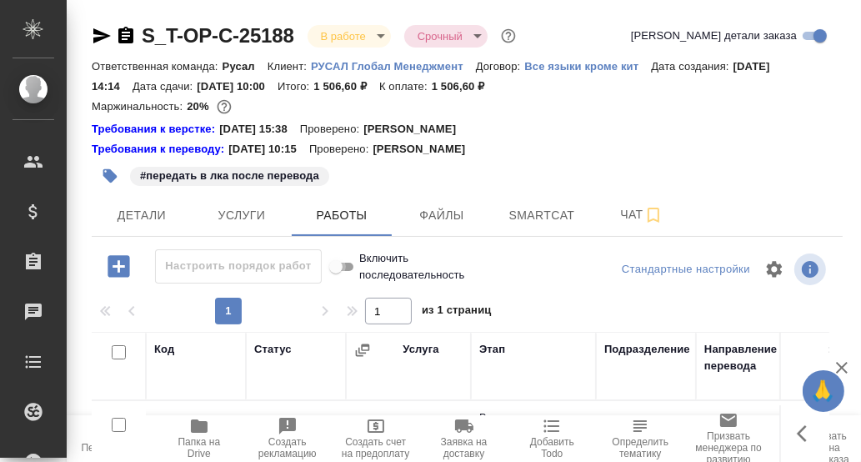
click at [351, 268] on input "Включить последовательность" at bounding box center [336, 267] width 60 height 20
checkbox input "false"
